Goal: Transaction & Acquisition: Purchase product/service

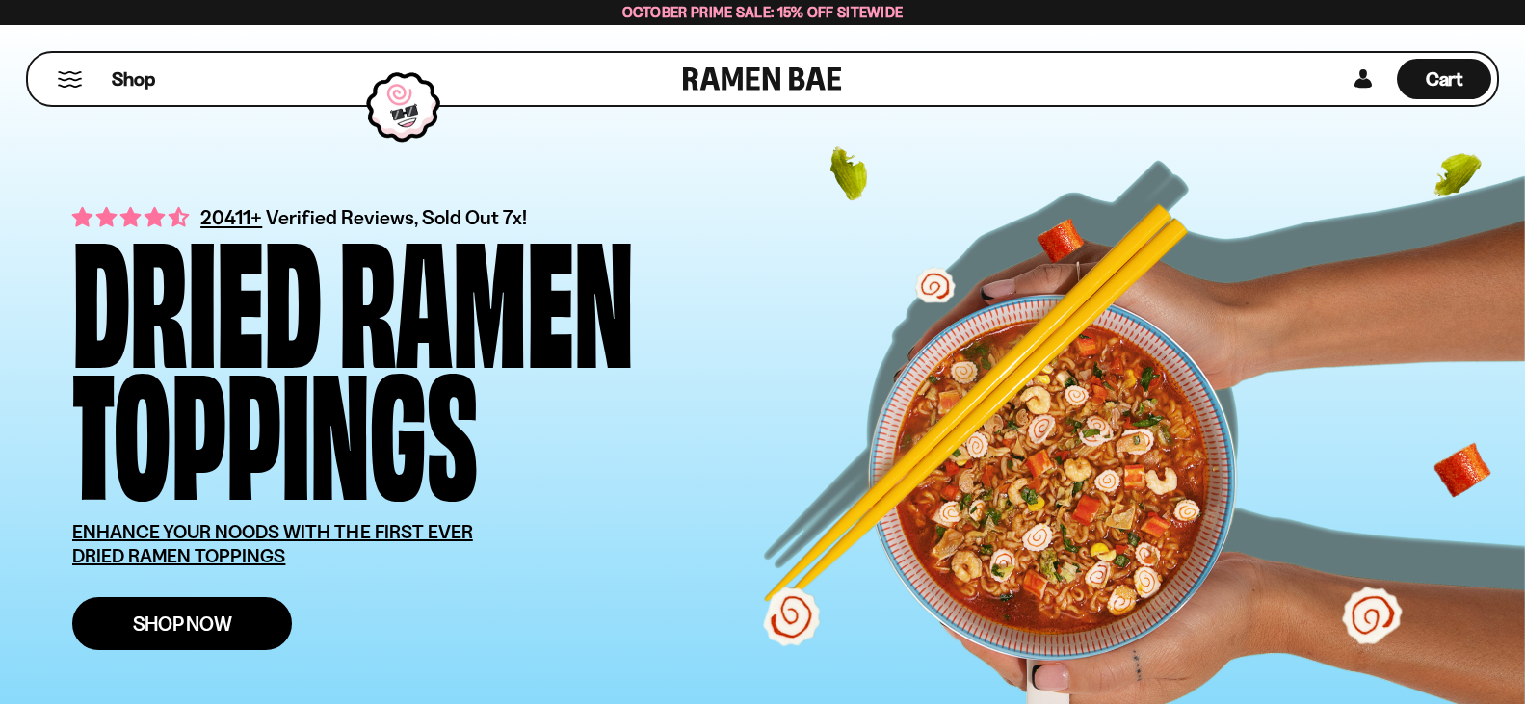
click at [237, 629] on link "Shop Now" at bounding box center [182, 623] width 220 height 53
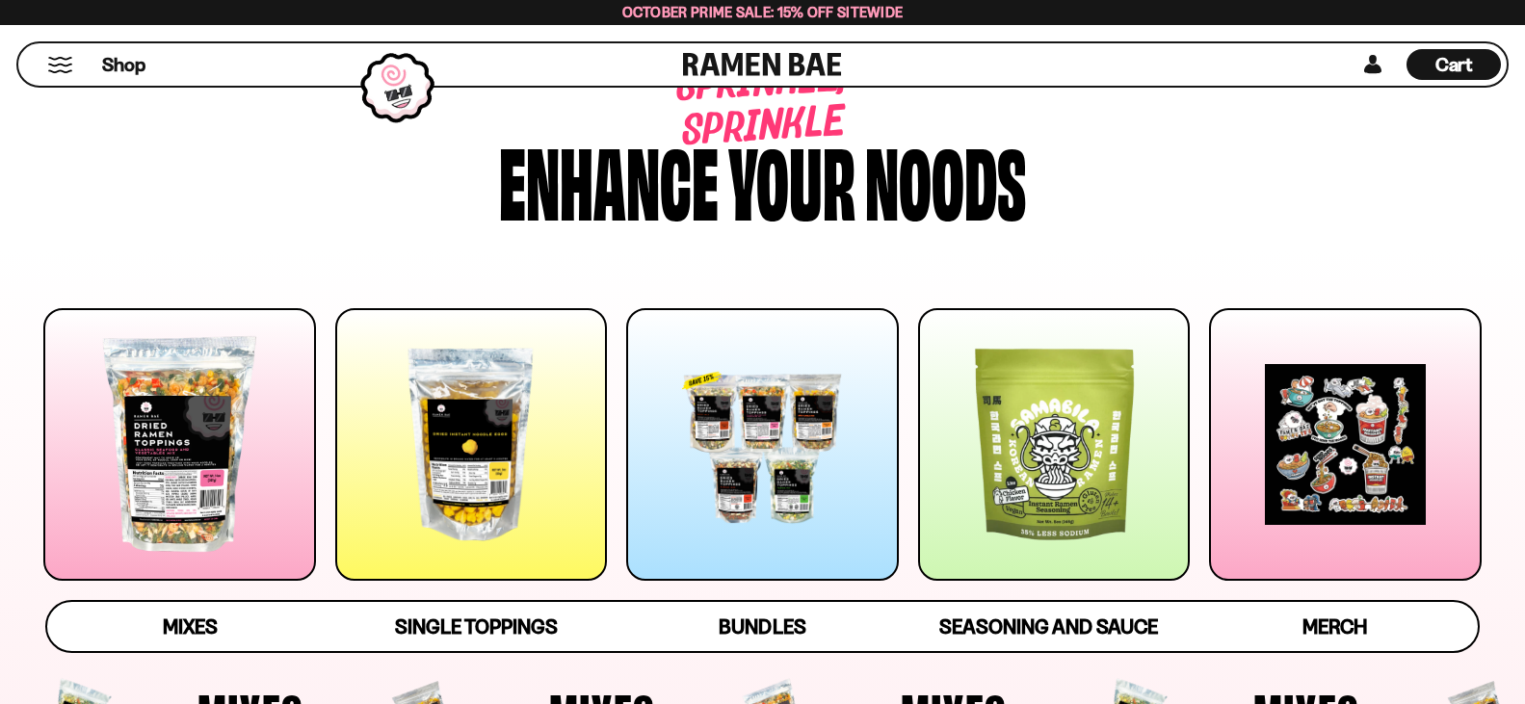
scroll to position [289, 0]
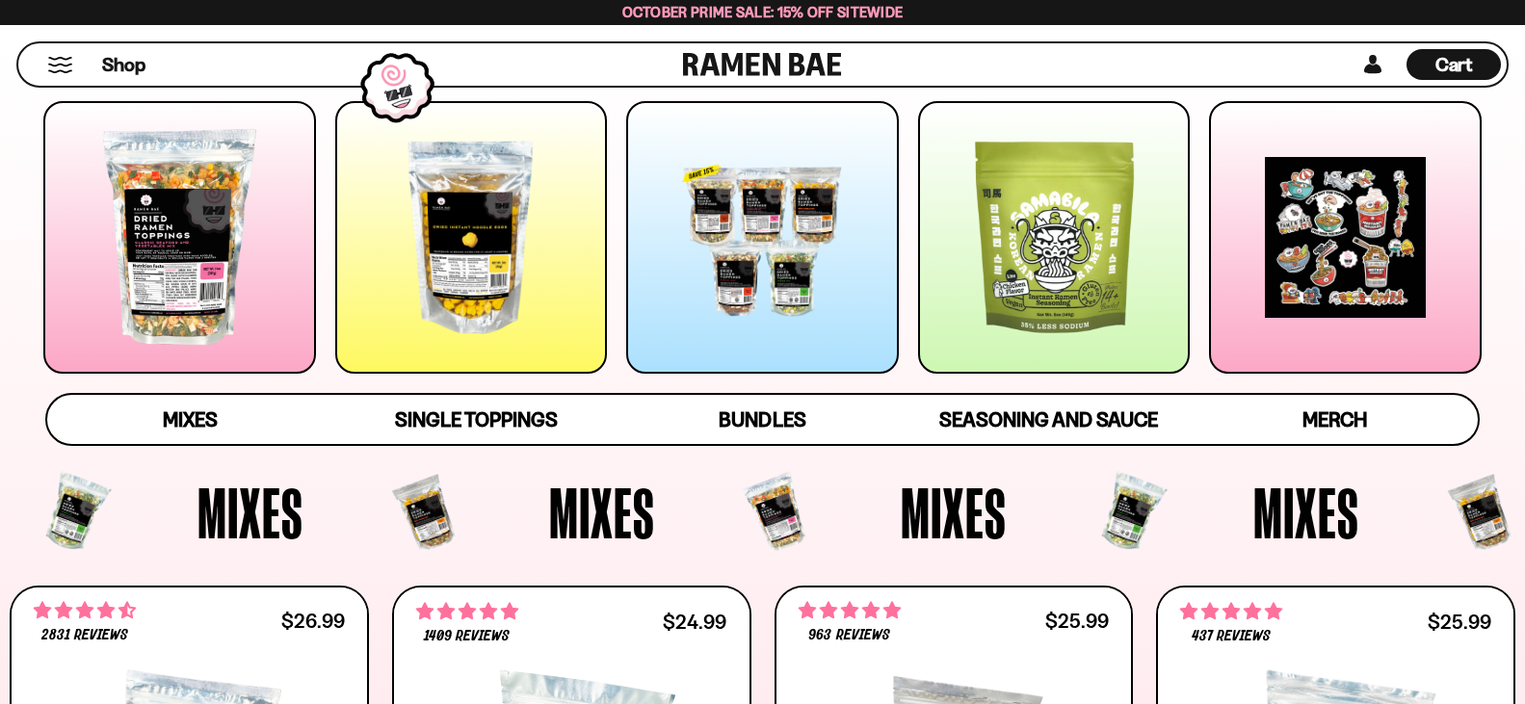
click at [778, 312] on div at bounding box center [762, 237] width 273 height 273
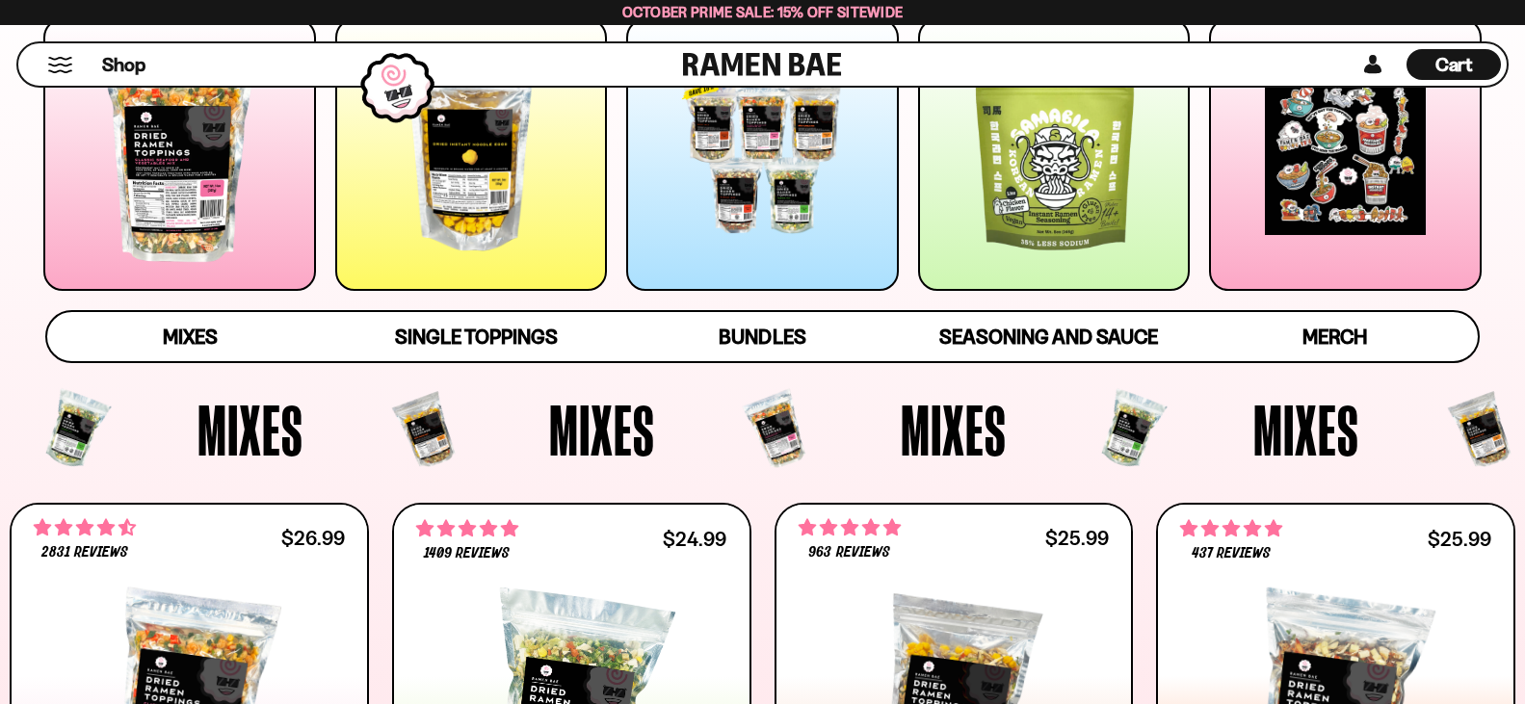
scroll to position [275, 0]
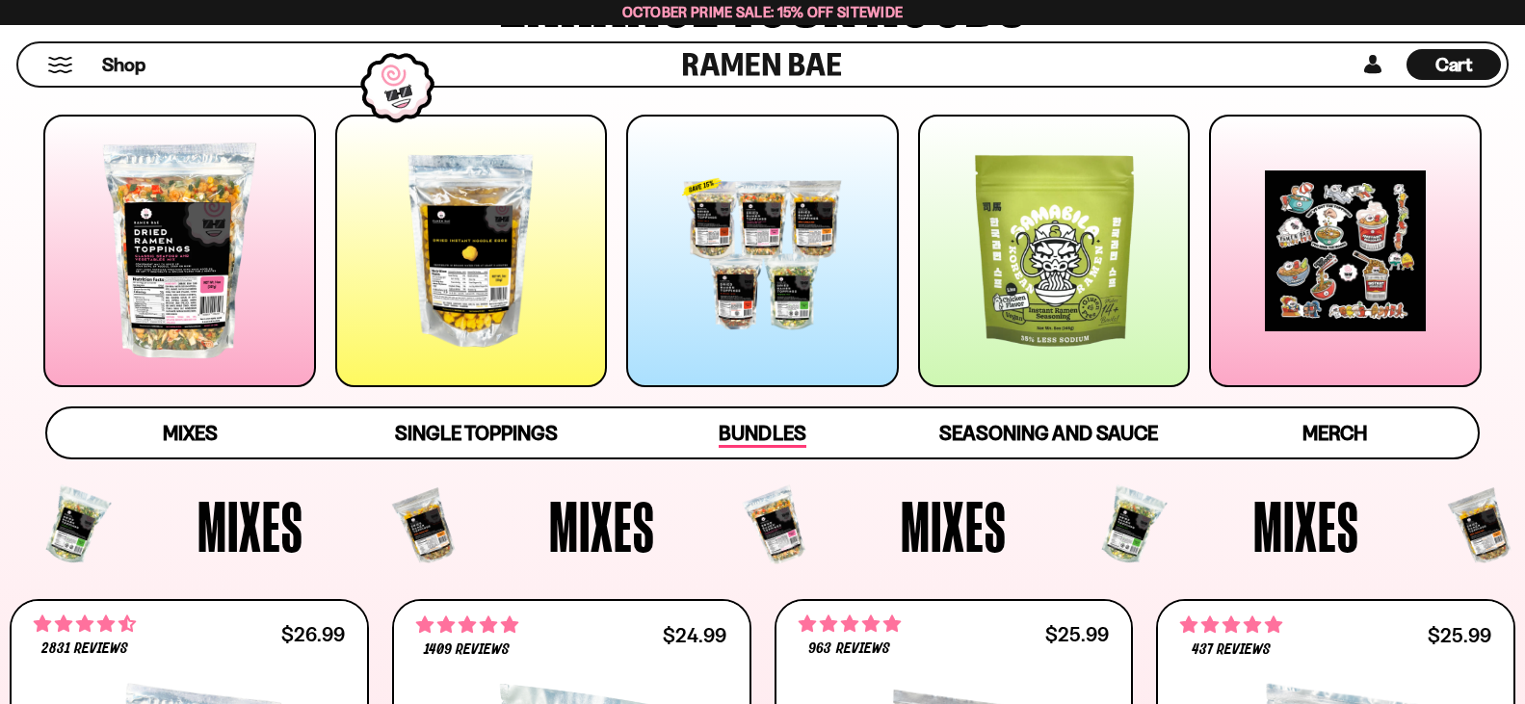
click at [777, 430] on span "Bundles" at bounding box center [762, 434] width 87 height 27
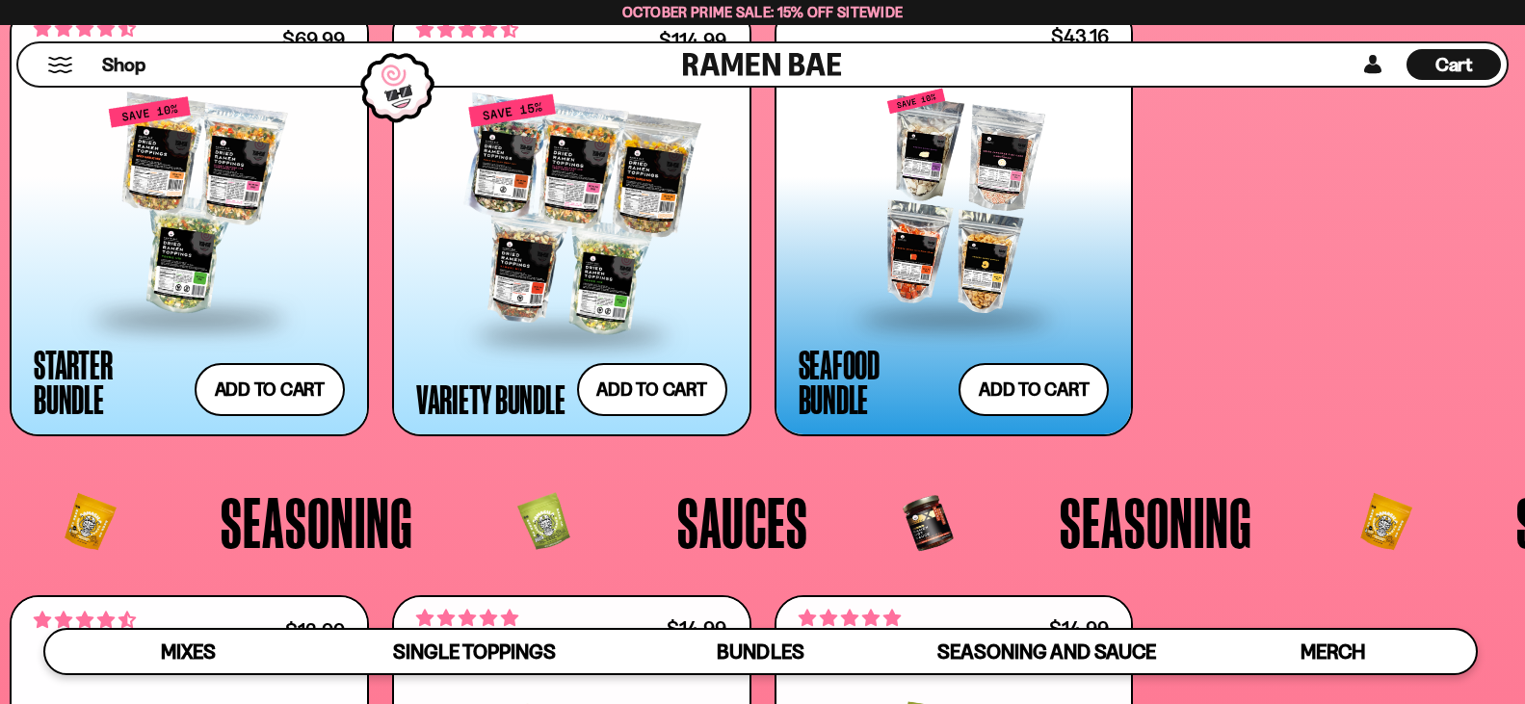
scroll to position [4313, 0]
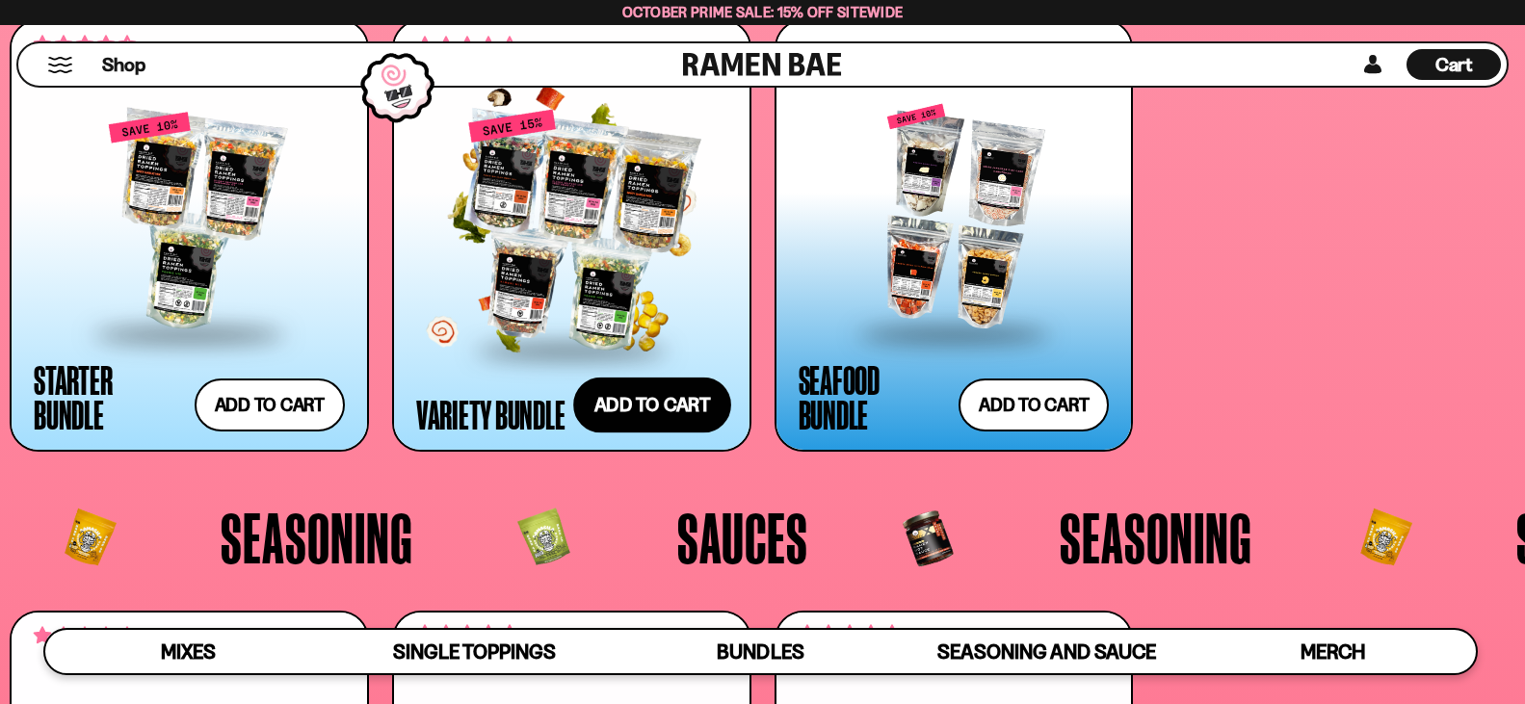
click at [640, 399] on button "Add to cart Add ― Regular price $114.99 Regular price $135.95 USD Sale price $1…" at bounding box center [652, 405] width 158 height 56
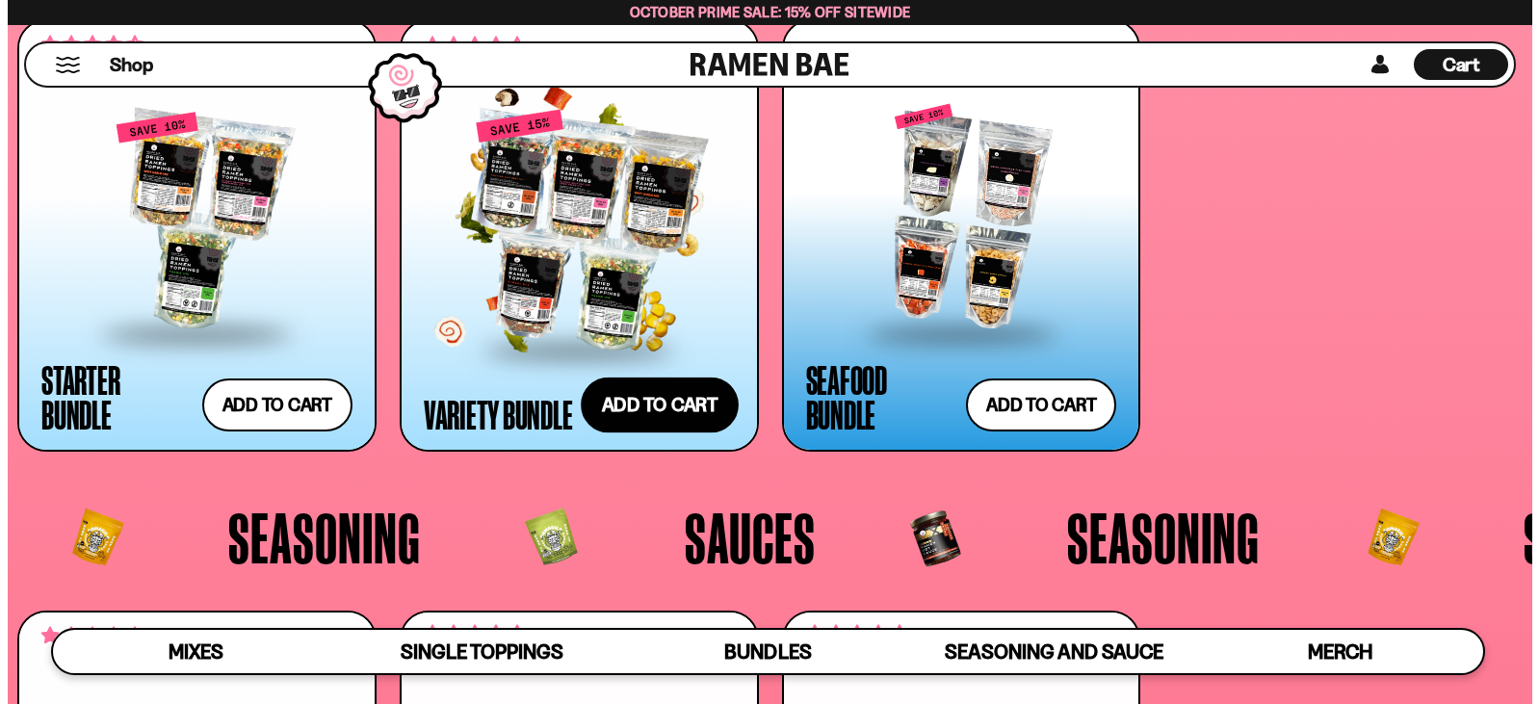
scroll to position [4347, 0]
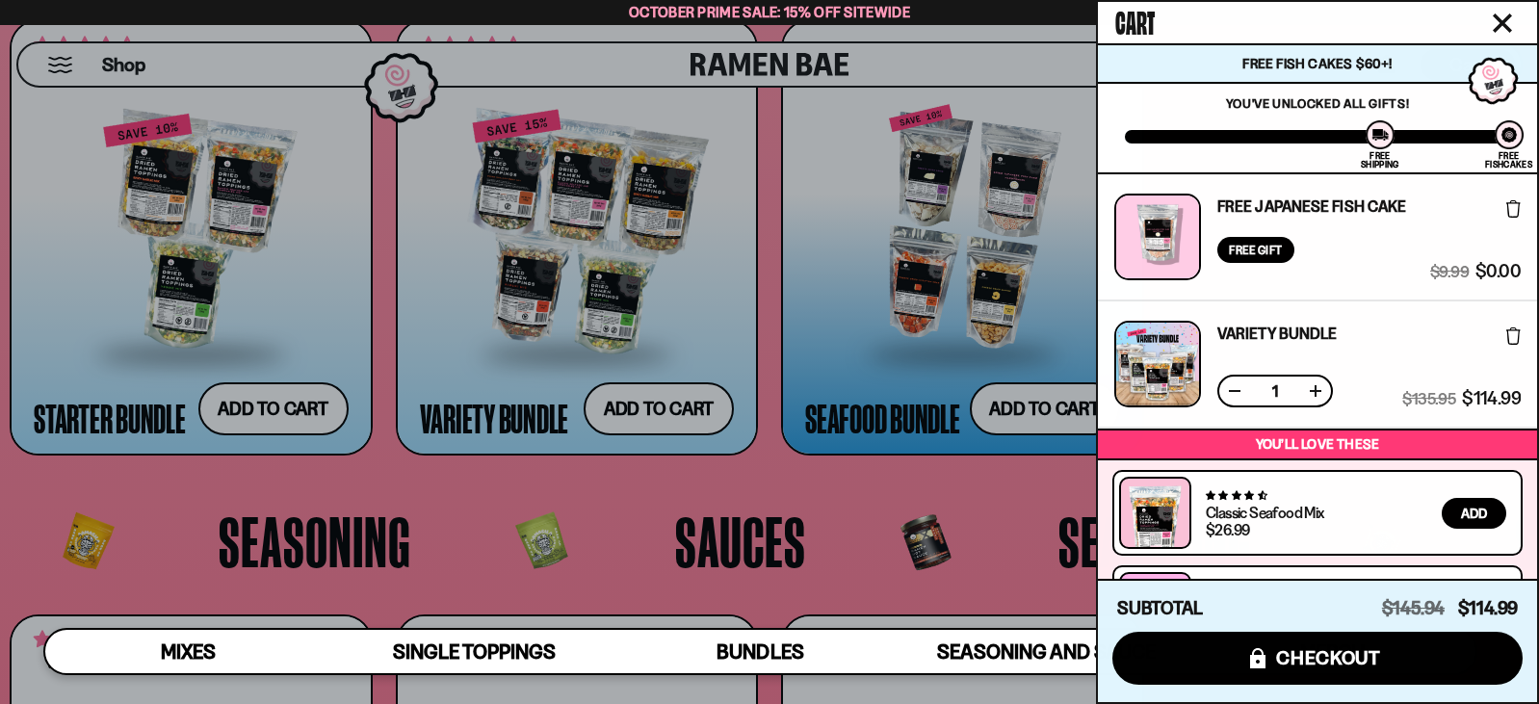
click at [1502, 23] on icon "Close cart" at bounding box center [1502, 22] width 17 height 17
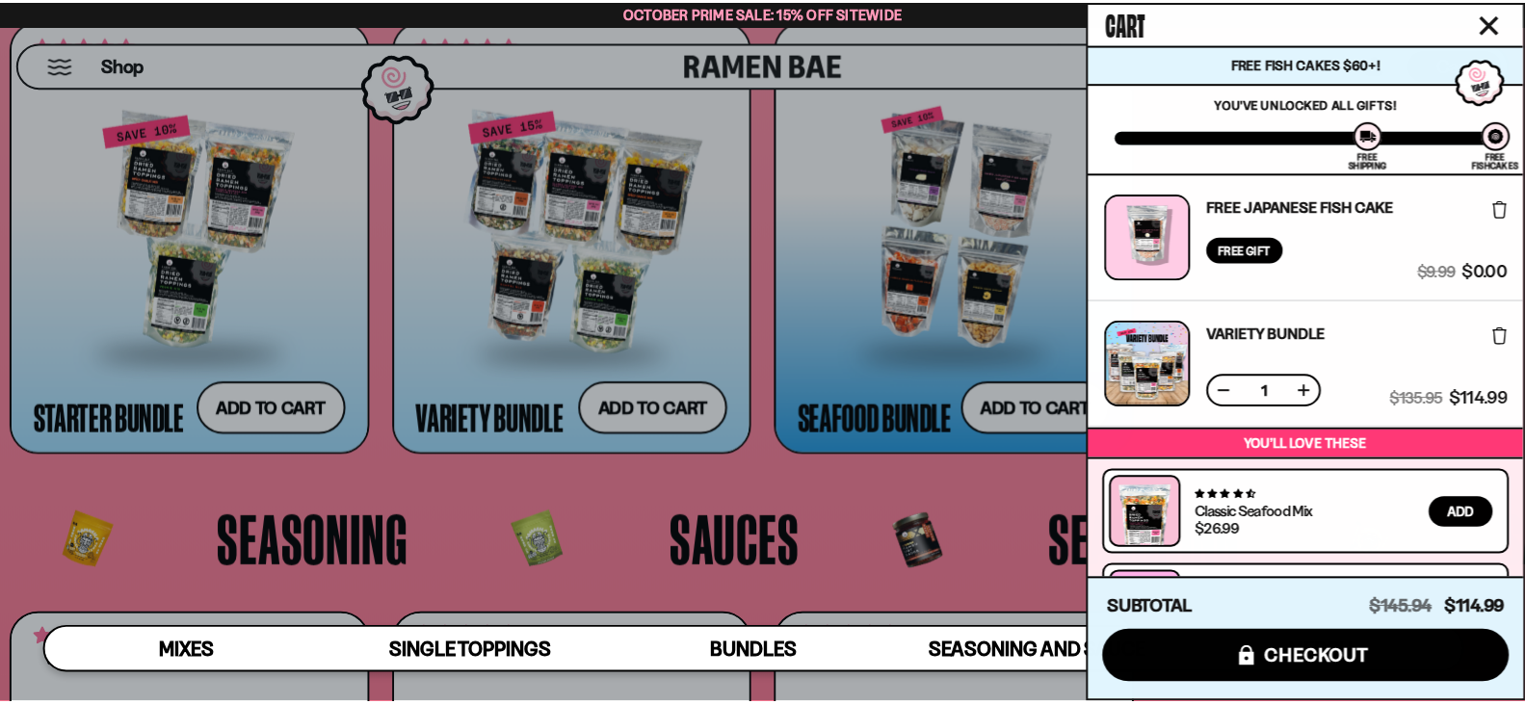
scroll to position [4313, 0]
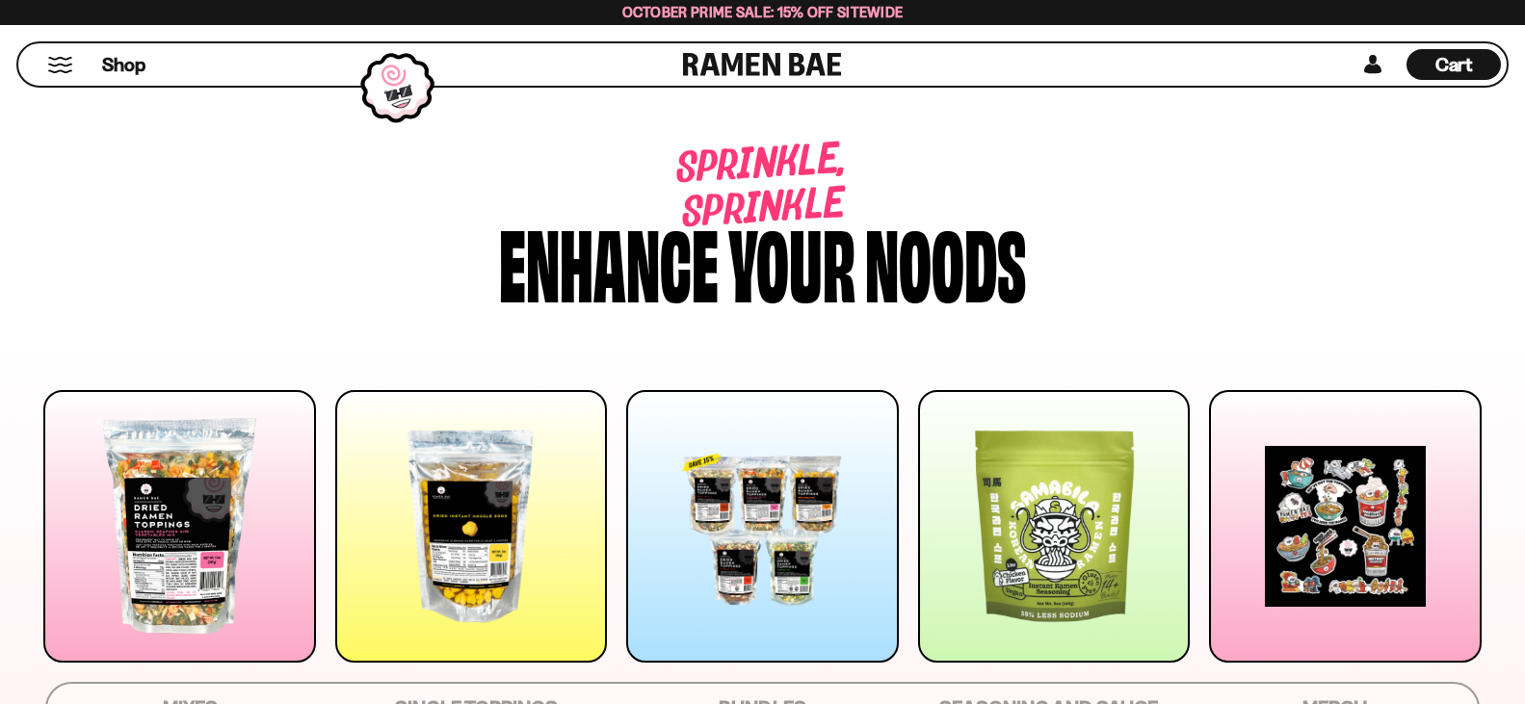
scroll to position [4313, 0]
